Goal: Communication & Community: Answer question/provide support

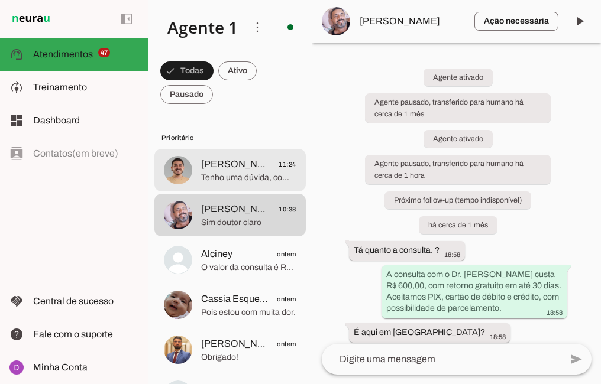
click at [209, 164] on span "[PERSON_NAME]" at bounding box center [235, 164] width 69 height 14
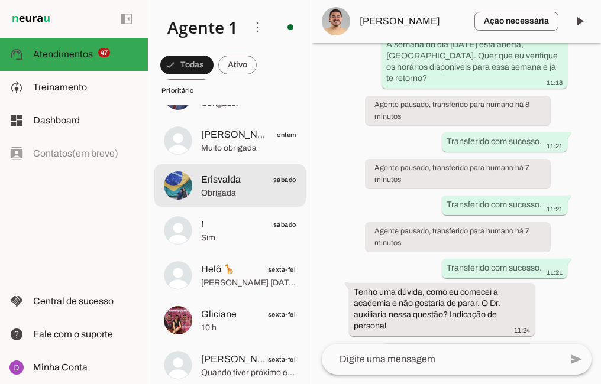
scroll to position [255, 0]
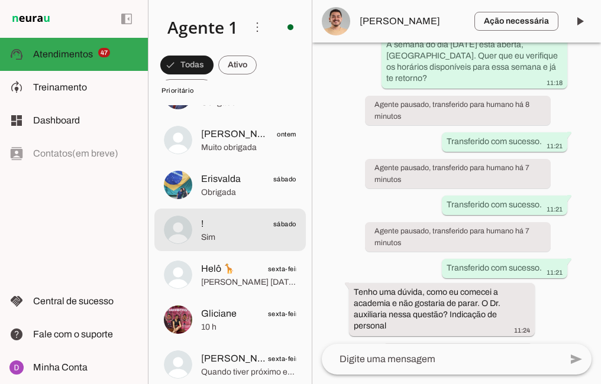
click at [203, 219] on span "!" at bounding box center [202, 224] width 2 height 14
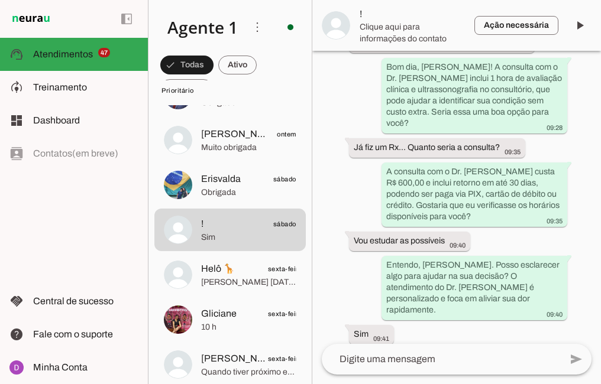
scroll to position [957, 0]
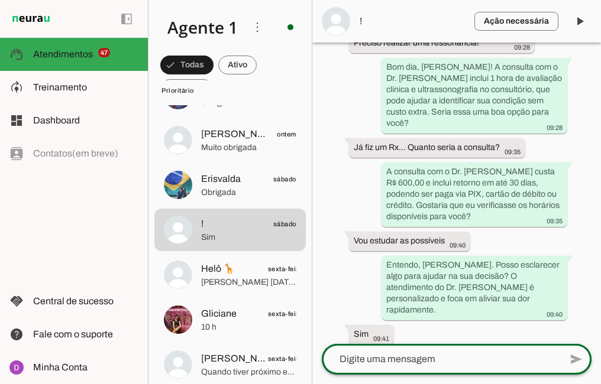
click at [456, 348] on div at bounding box center [441, 359] width 239 height 31
click at [413, 351] on div at bounding box center [441, 359] width 239 height 31
click at [424, 365] on textarea at bounding box center [441, 359] width 239 height 14
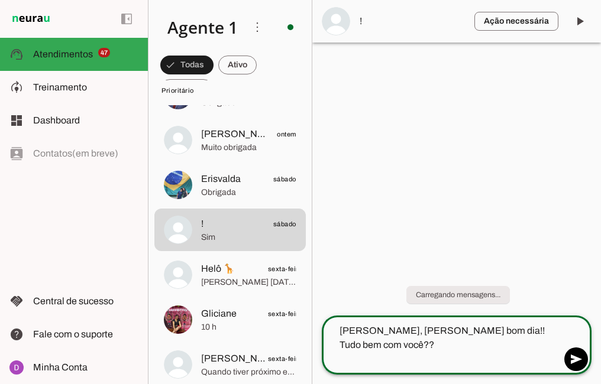
type textarea "[PERSON_NAME], [PERSON_NAME] bom dia!! Tudo bem com você?? Vamos continuar com …"
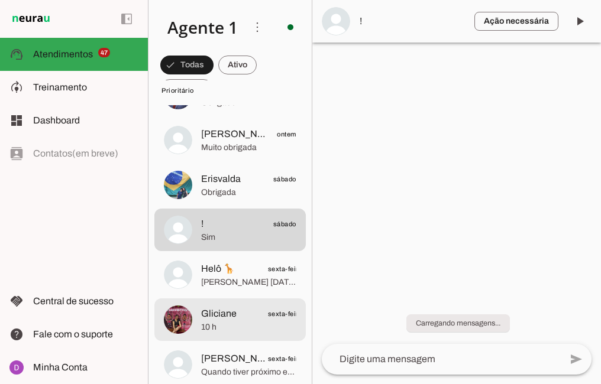
click at [210, 317] on span "Gliciane" at bounding box center [218, 314] width 35 height 14
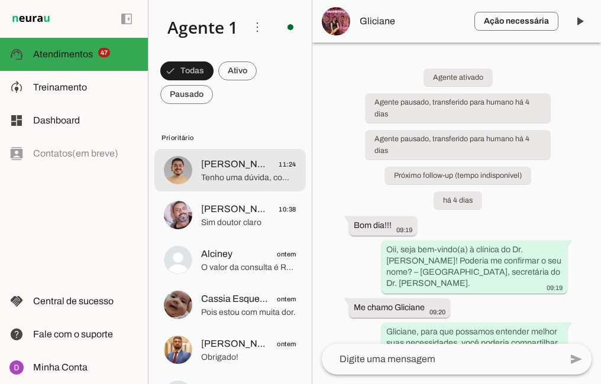
drag, startPoint x: 237, startPoint y: 166, endPoint x: 257, endPoint y: 173, distance: 21.1
click at [237, 166] on span "[PERSON_NAME]" at bounding box center [235, 164] width 69 height 14
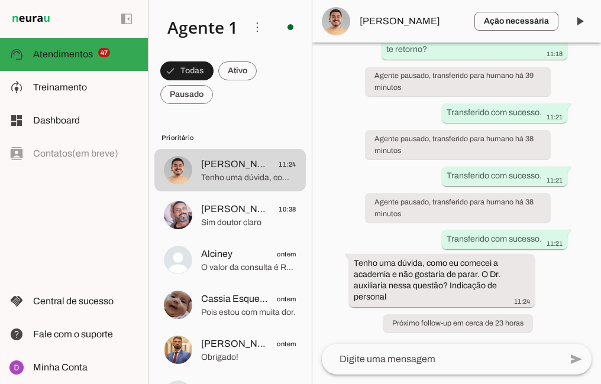
scroll to position [1287, 0]
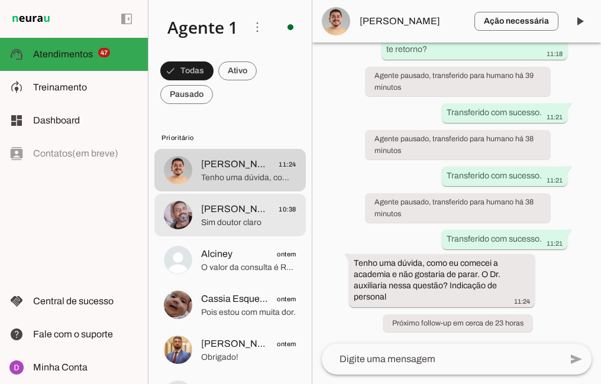
click at [206, 219] on span "Sim doutor claro" at bounding box center [248, 223] width 95 height 12
